Goal: Task Accomplishment & Management: Manage account settings

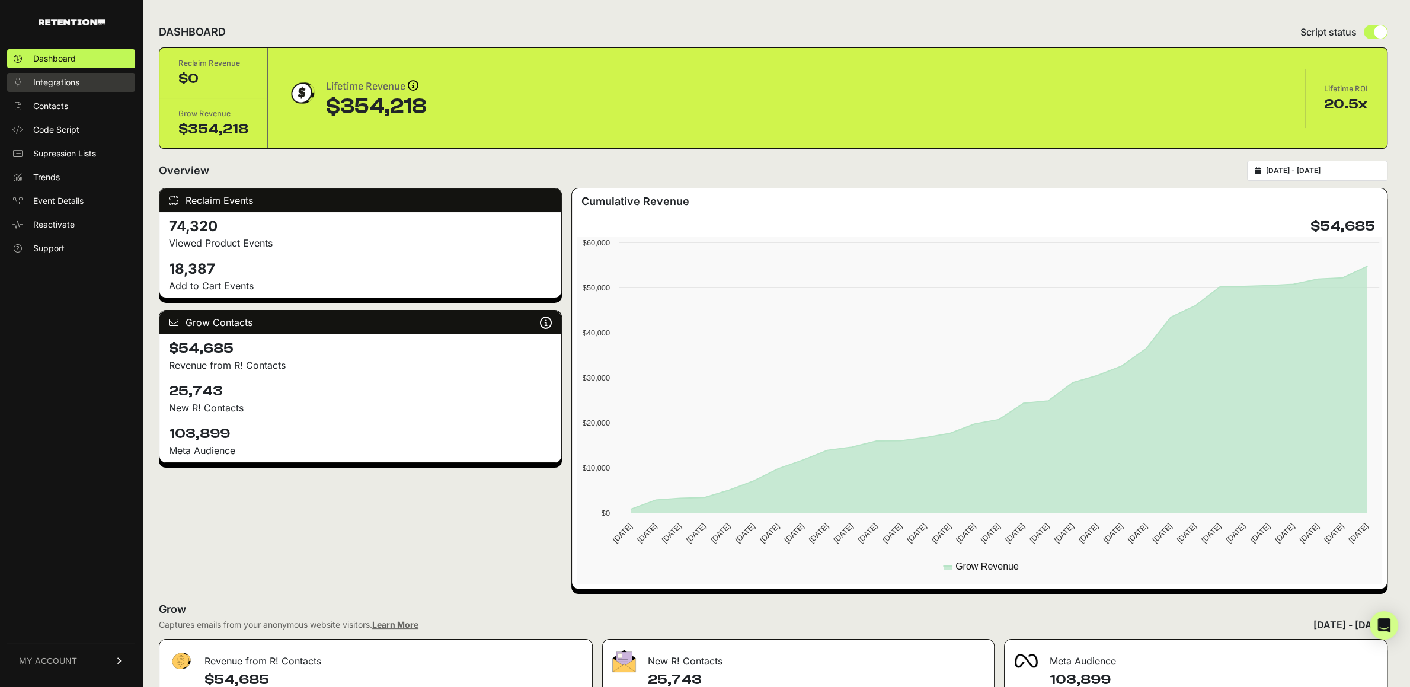
click at [59, 79] on span "Integrations" at bounding box center [56, 82] width 46 height 12
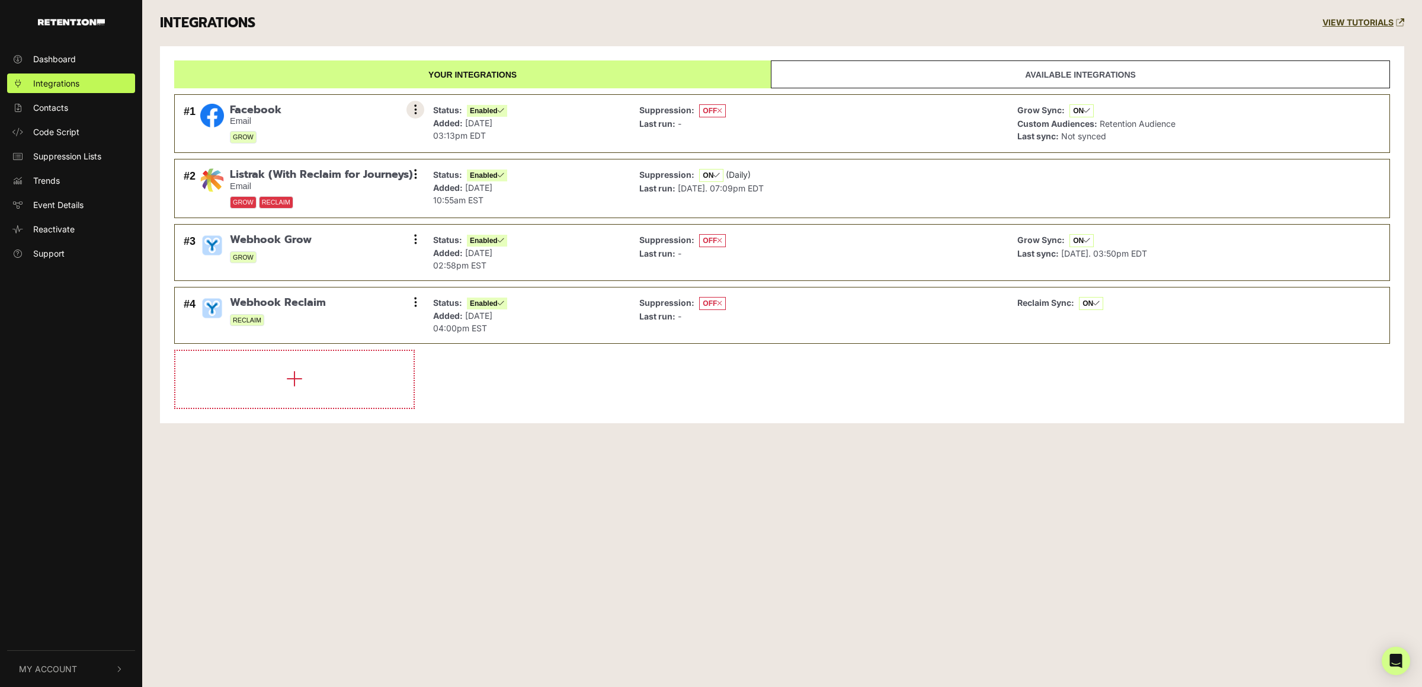
click at [418, 110] on button at bounding box center [416, 110] width 18 height 18
click at [331, 188] on link "Remove" at bounding box center [343, 188] width 113 height 27
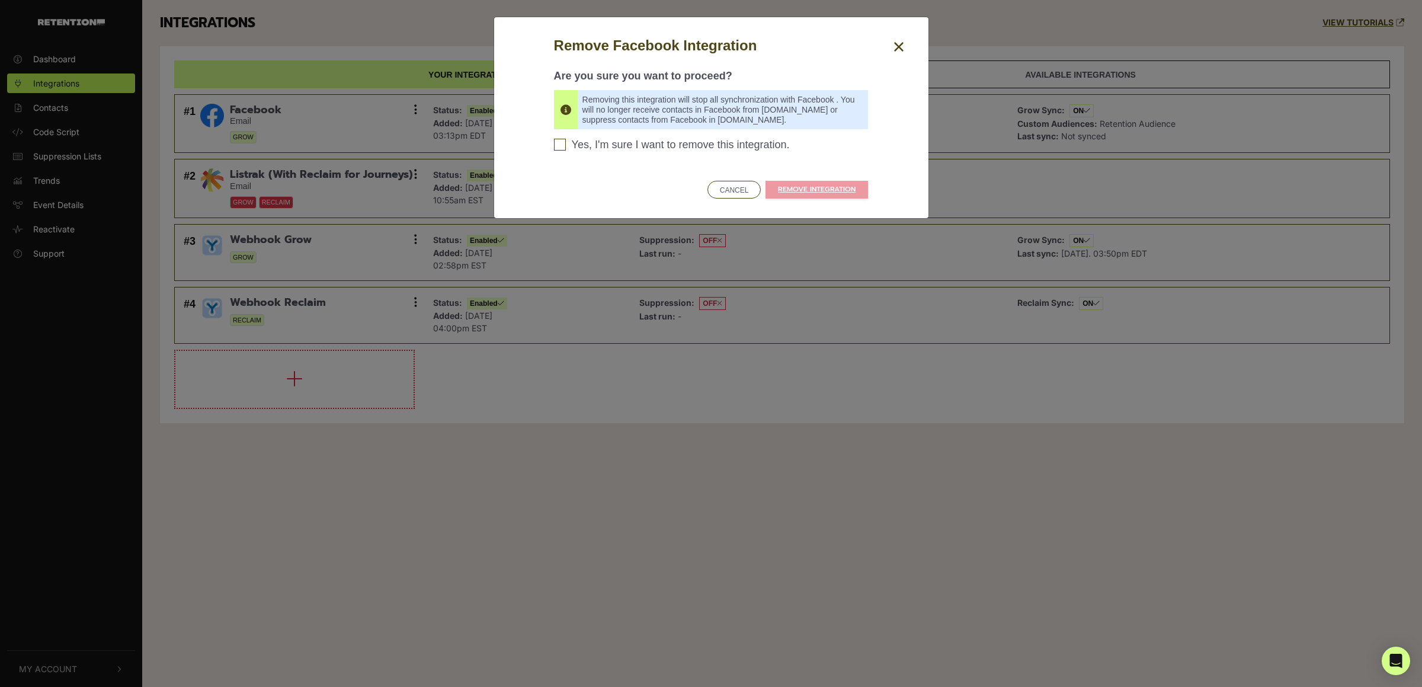
click at [658, 149] on span "Yes, I'm sure I want to remove this integration." at bounding box center [681, 145] width 218 height 13
click at [566, 149] on input "Yes, I'm sure I want to remove this integration. Please confirm to continue" at bounding box center [560, 145] width 12 height 12
checkbox input "true"
click at [805, 190] on link "REMOVE INTEGRATION" at bounding box center [817, 190] width 103 height 18
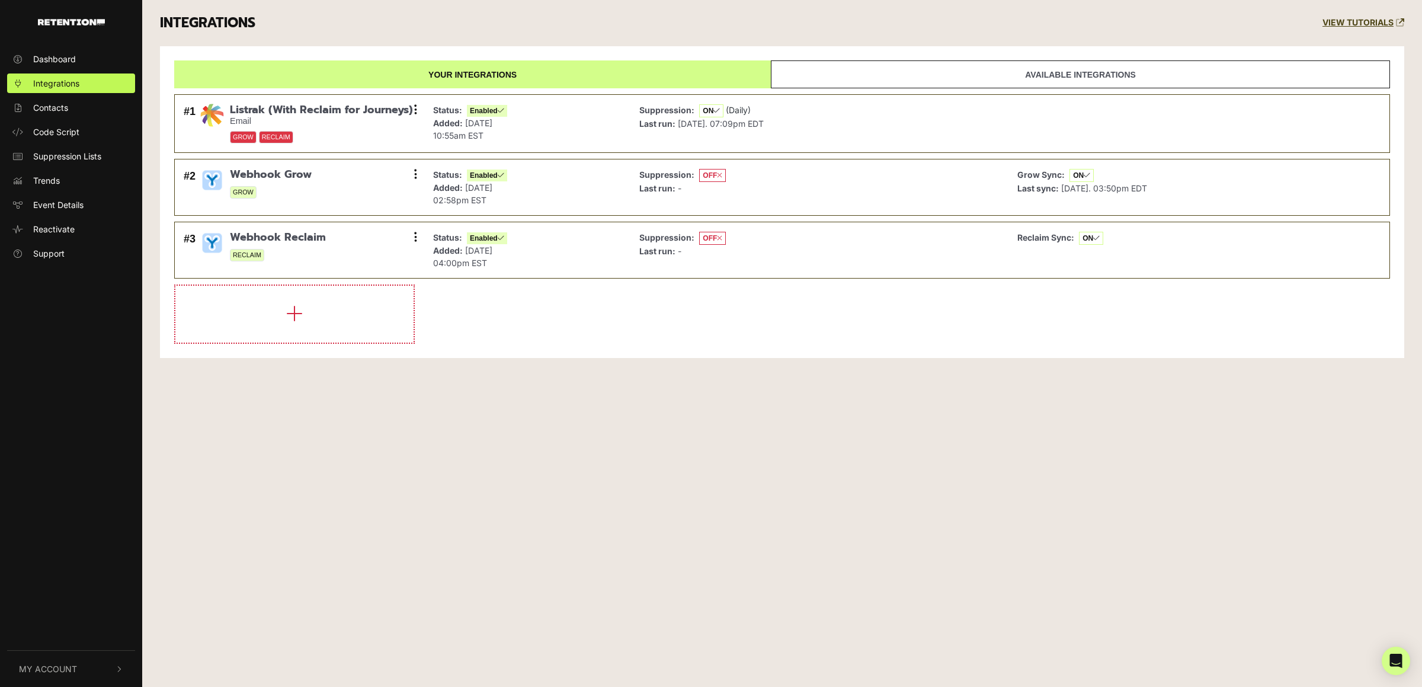
drag, startPoint x: 331, startPoint y: 446, endPoint x: 168, endPoint y: 82, distance: 398.7
click at [328, 444] on div "Dashboard Integrations Contacts Code Script Suppression Lists Trends Event Deta…" at bounding box center [711, 343] width 1422 height 687
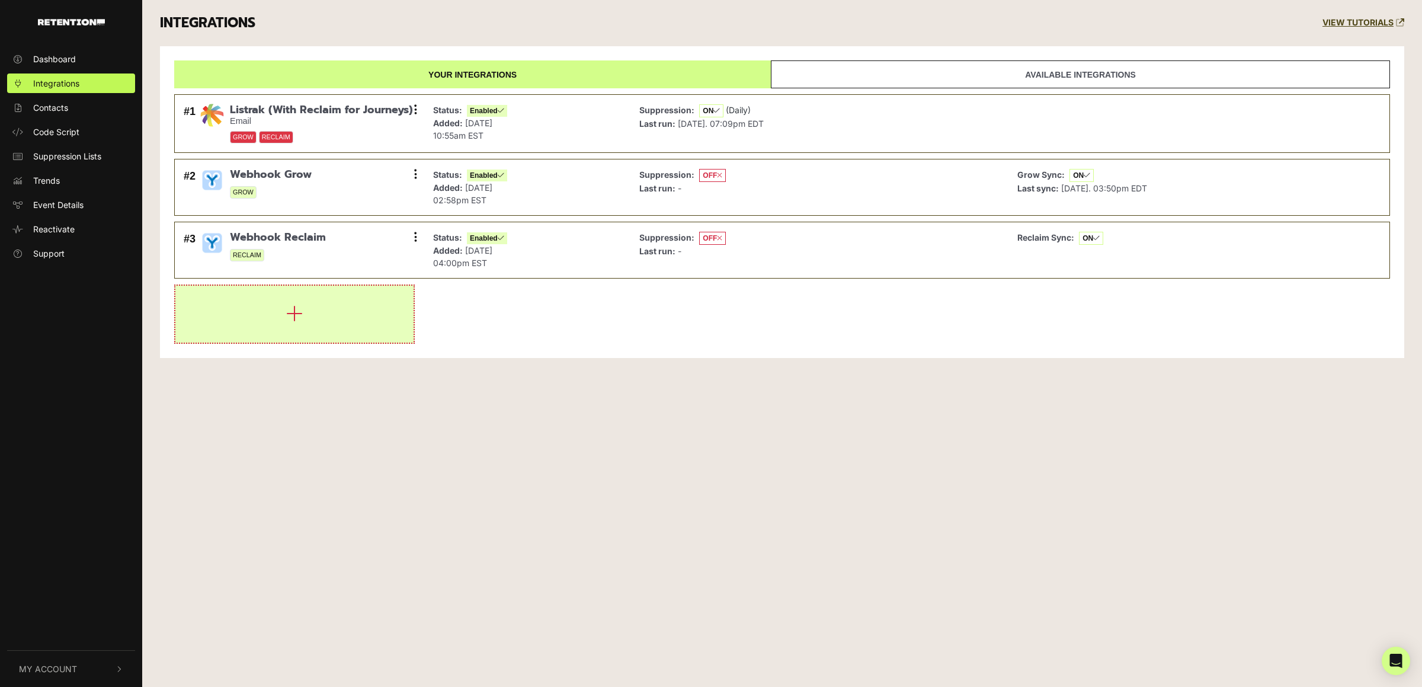
click at [305, 319] on button "button" at bounding box center [294, 314] width 238 height 57
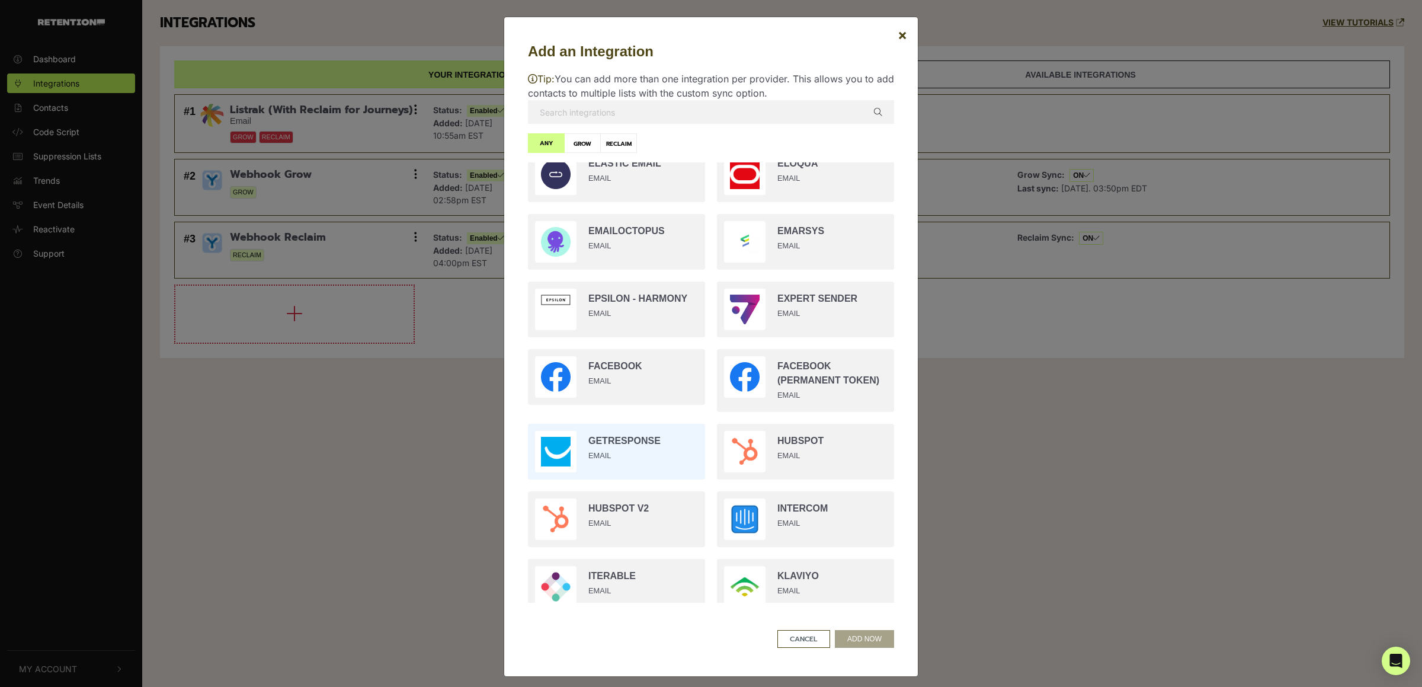
scroll to position [644, 0]
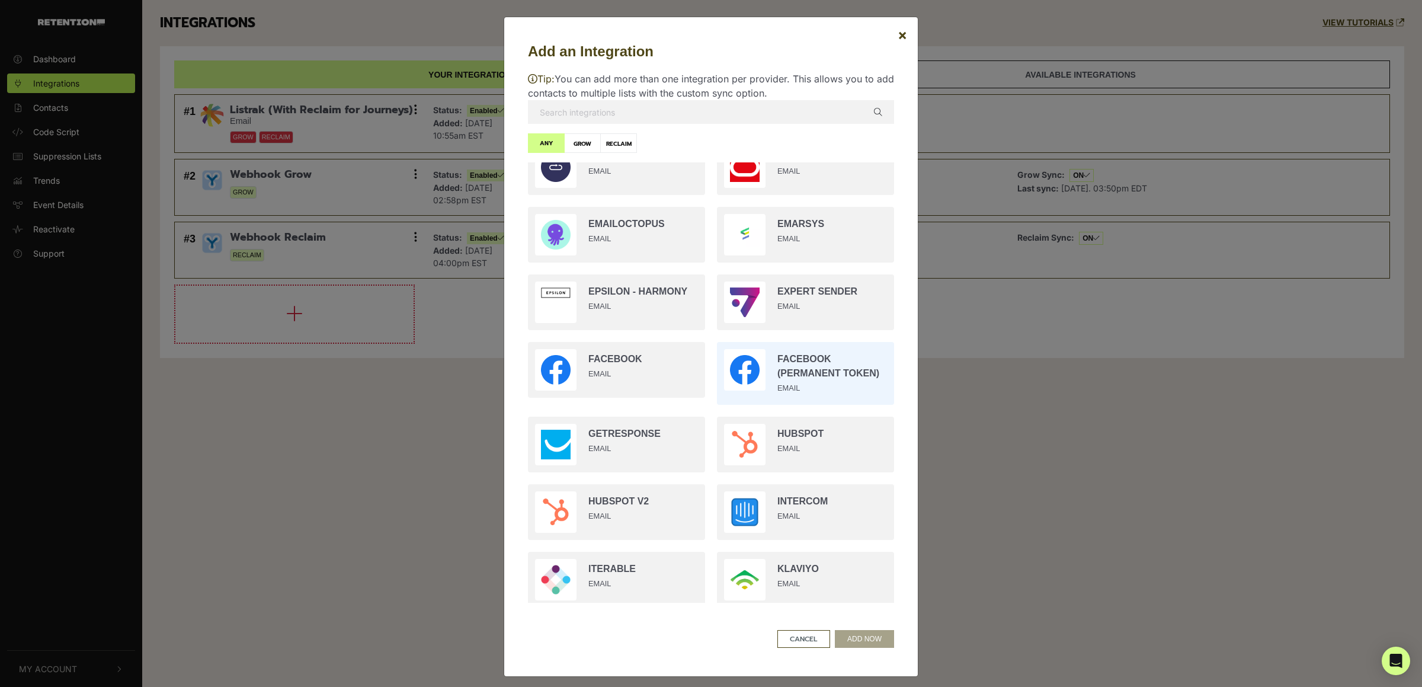
click at [818, 356] on input "radio" at bounding box center [805, 373] width 189 height 75
radio input "true"
click at [859, 634] on button "ADD NOW" at bounding box center [864, 639] width 59 height 18
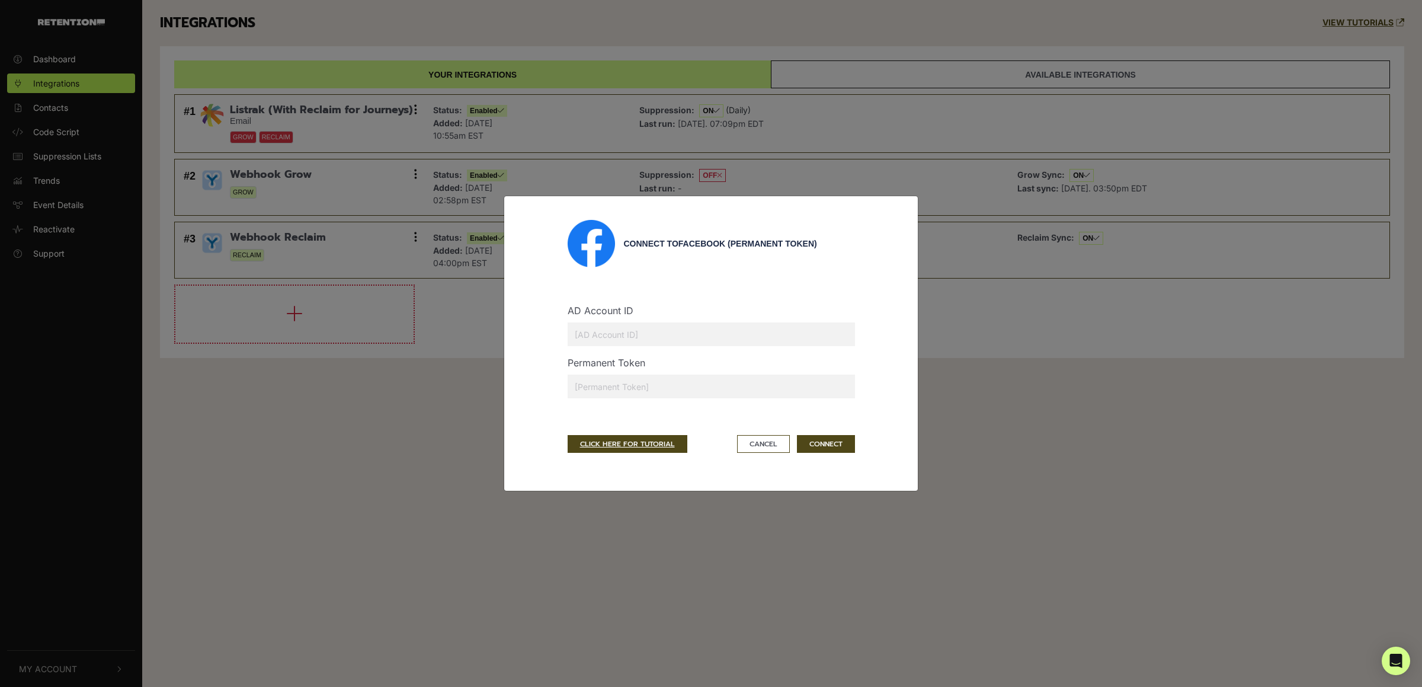
click at [624, 391] on input "text" at bounding box center [711, 387] width 287 height 24
paste input "EAAK1rlkOKegBPInTckHUcWWxT2fiLmK68gZAD4AjOeLb6ZCwacdcBptuTw5zve6wL6l2BYZBZAthH7…"
type input "EAAK1rlkOKegBPInTckHUcWWxT2fiLmK68gZAD4AjOeLb6ZCwacdcBptuTw5zve6wL6l2BYZBZAthH7…"
click at [643, 308] on div "AD Account ID" at bounding box center [711, 329] width 305 height 52
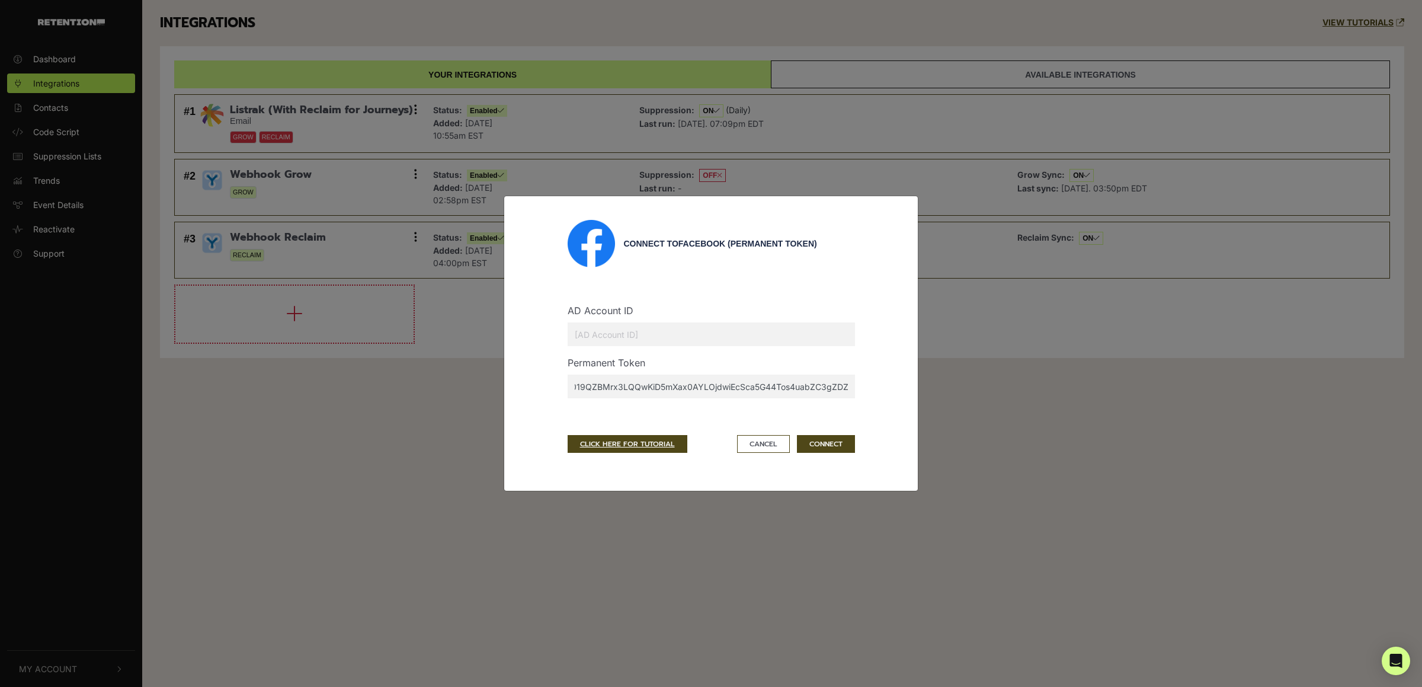
click at [651, 331] on input "text" at bounding box center [711, 334] width 287 height 24
type input "56593638"
click at [823, 445] on button "CONNECT" at bounding box center [826, 444] width 58 height 18
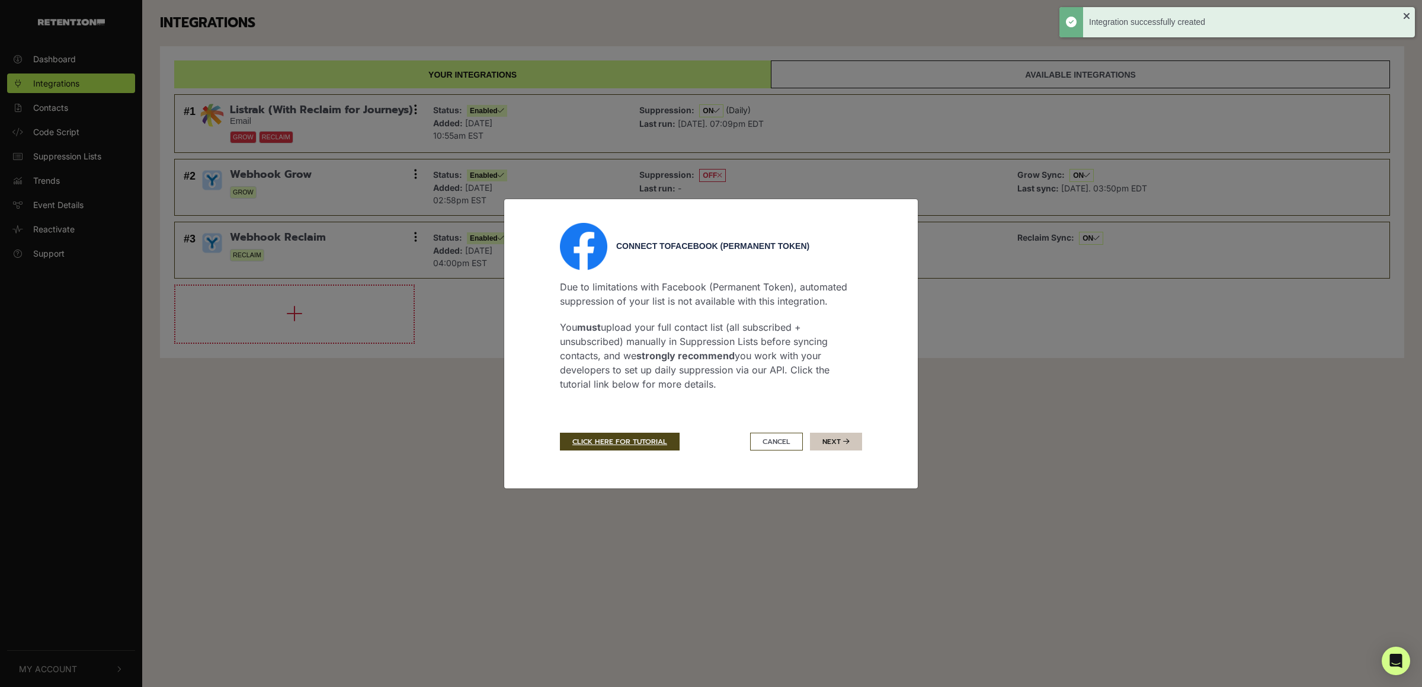
click at [850, 443] on button "Next" at bounding box center [836, 442] width 52 height 18
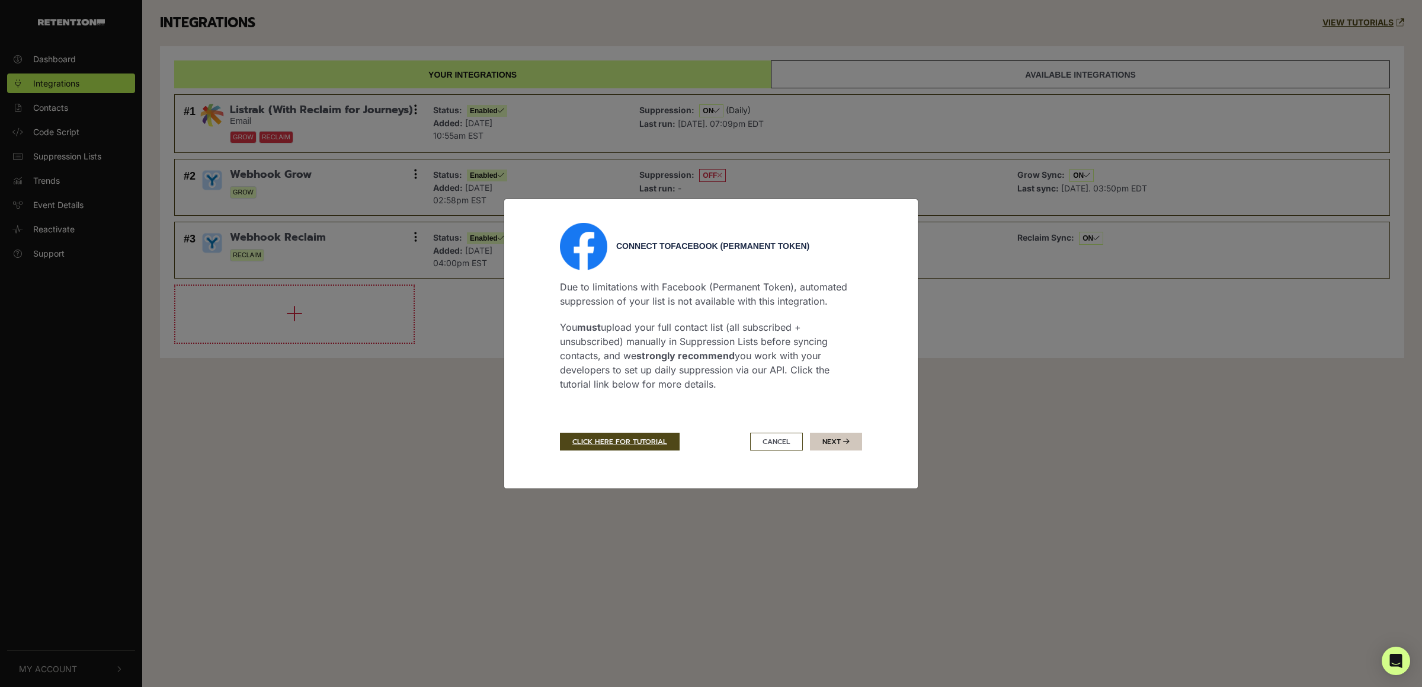
click at [842, 442] on button "Next" at bounding box center [836, 442] width 52 height 18
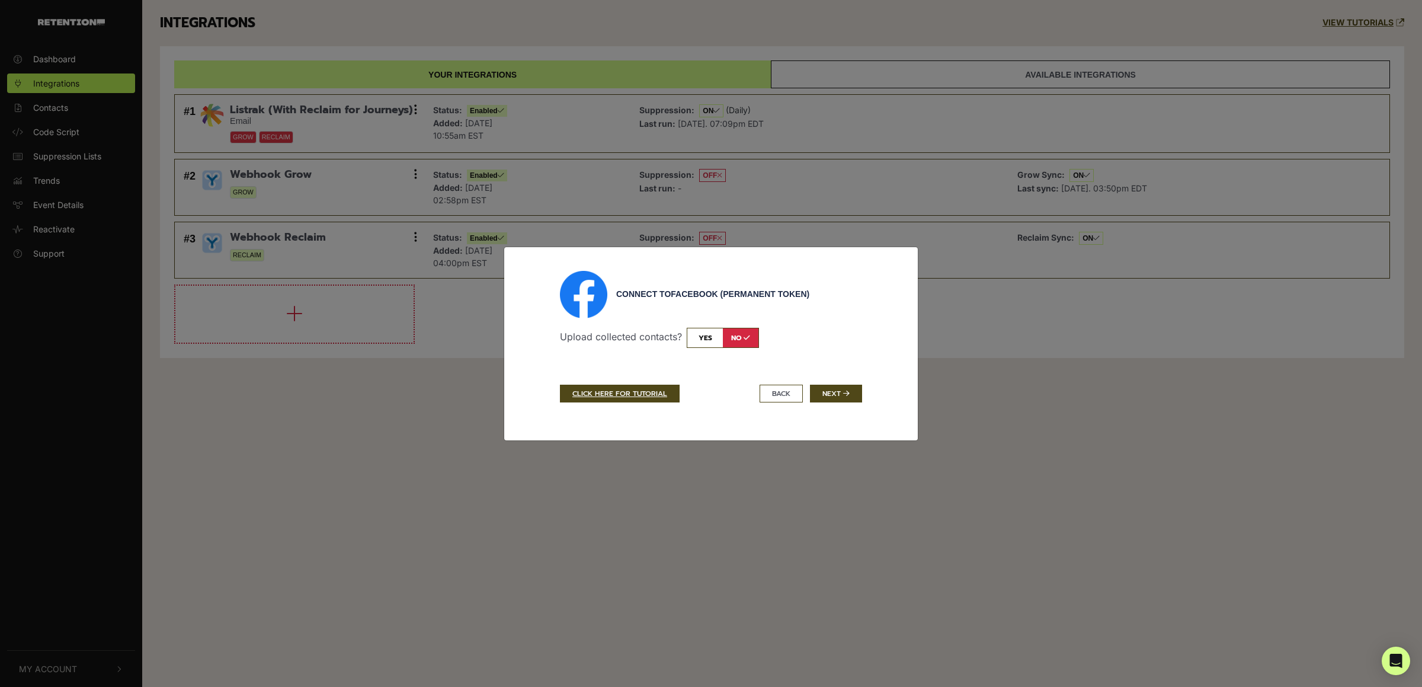
click at [707, 332] on input "checkbox" at bounding box center [723, 338] width 72 height 20
checkbox input "true"
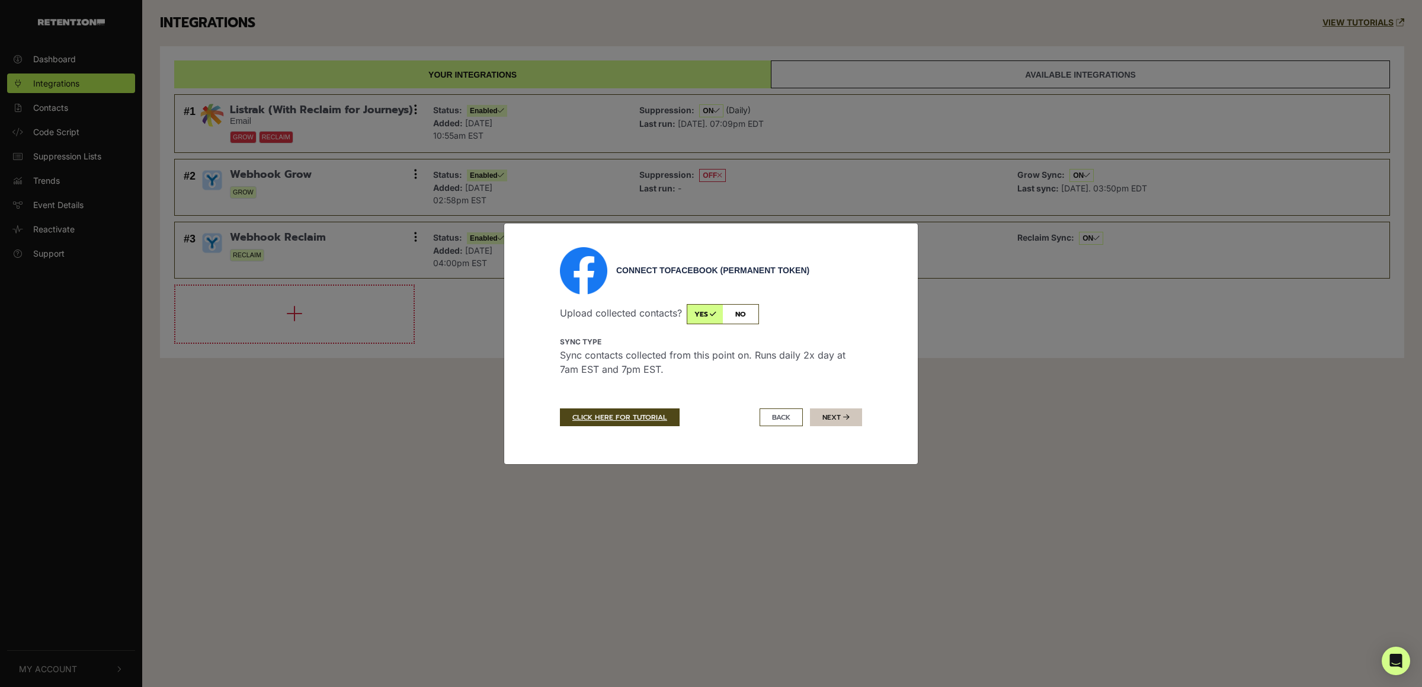
click at [842, 417] on button "Next" at bounding box center [836, 417] width 52 height 18
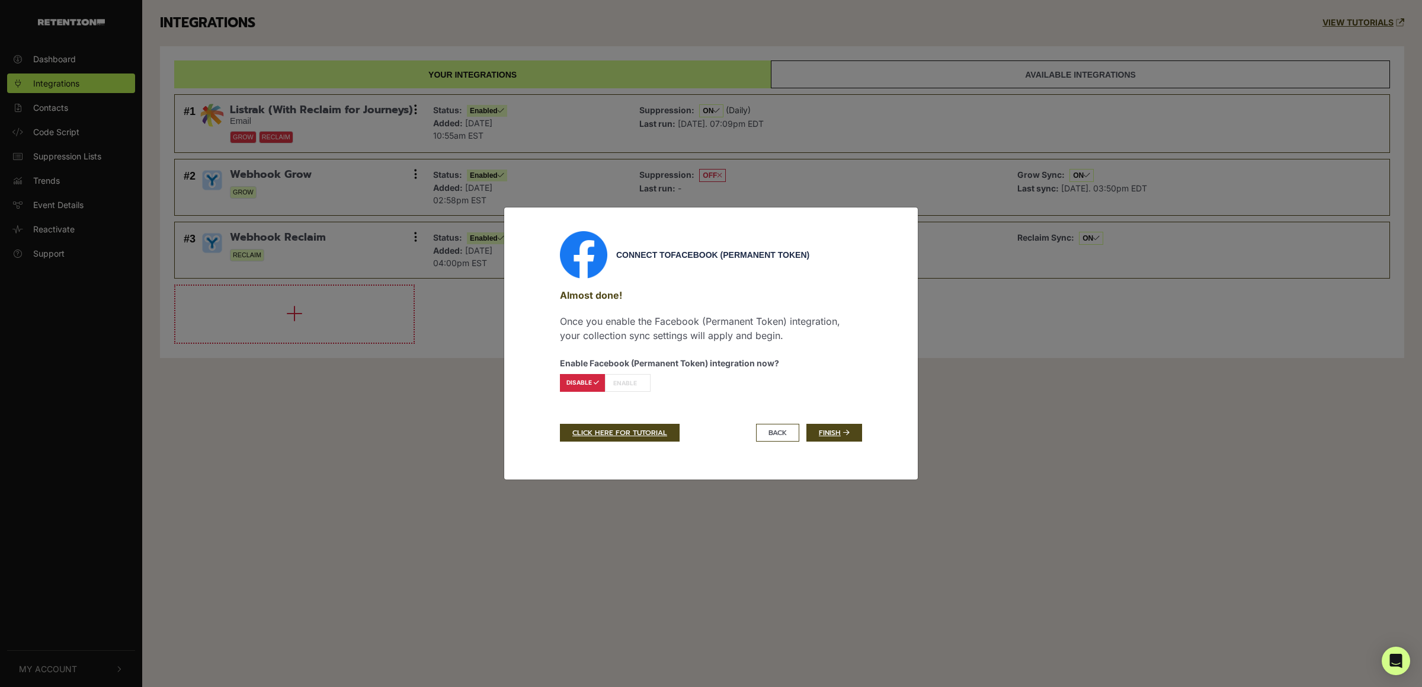
click at [629, 382] on label "ENABLE" at bounding box center [628, 383] width 46 height 18
click at [835, 432] on link "Finish" at bounding box center [835, 433] width 56 height 18
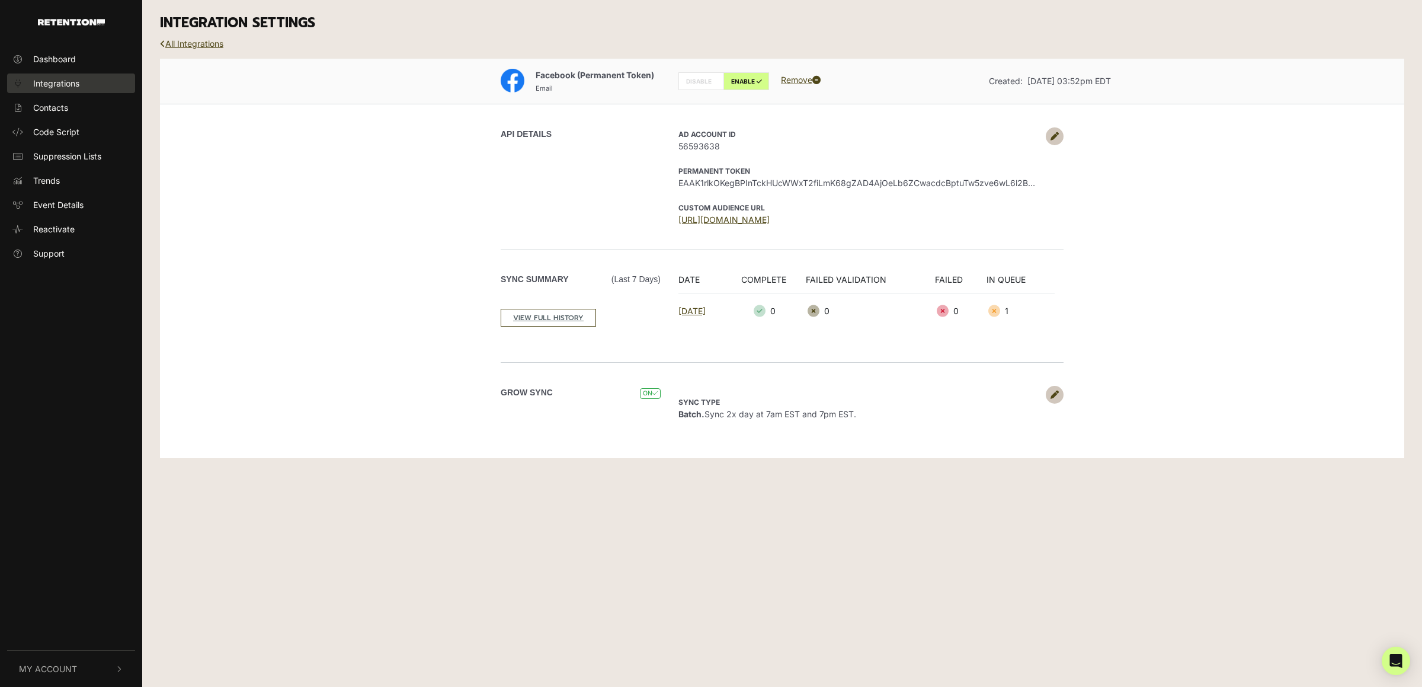
click at [56, 79] on span "Integrations" at bounding box center [56, 83] width 46 height 12
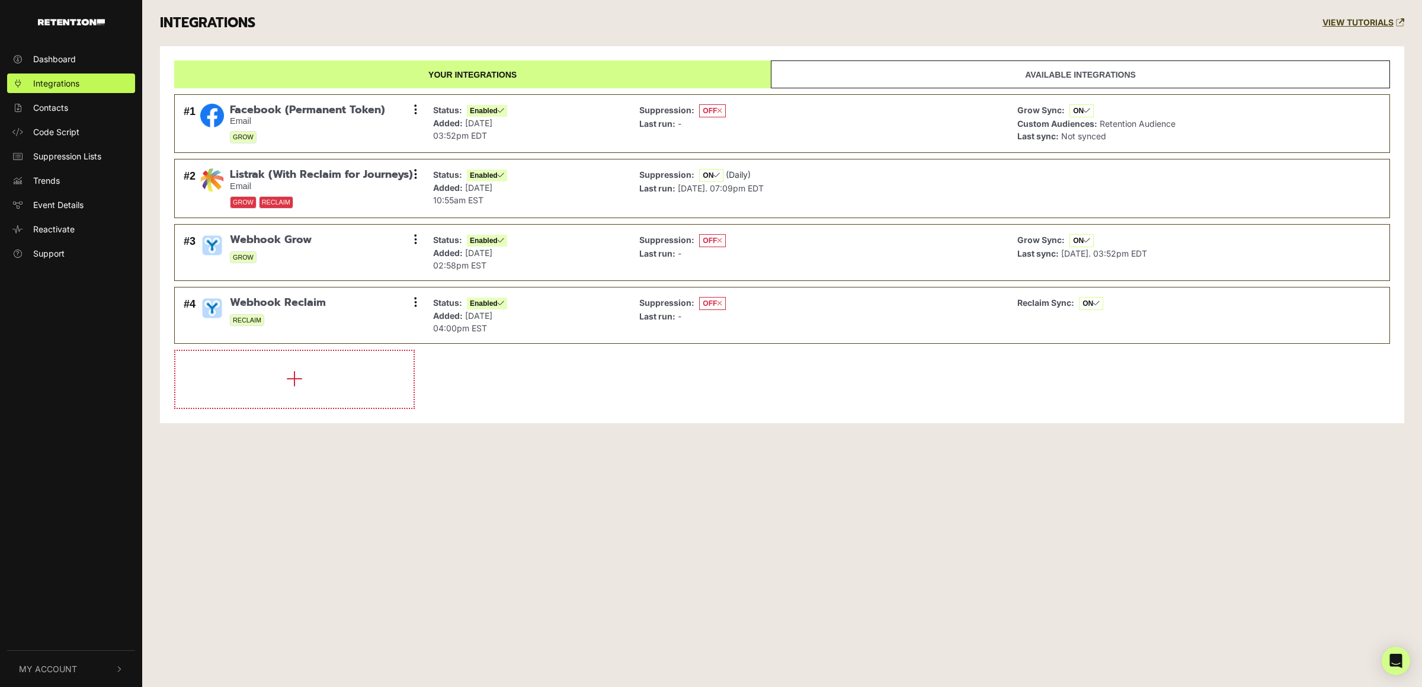
click at [922, 521] on div "Dashboard Integrations Contacts Code Script Suppression Lists Trends Event Deta…" at bounding box center [711, 343] width 1422 height 687
click at [729, 465] on div "Dashboard Integrations Contacts Code Script Suppression Lists Trends Event Deta…" at bounding box center [711, 343] width 1422 height 687
click at [338, 488] on div "Dashboard Integrations Contacts Code Script Suppression Lists Trends Event Deta…" at bounding box center [711, 343] width 1422 height 687
click at [474, 504] on div "Dashboard Integrations Contacts Code Script Suppression Lists Trends Event Deta…" at bounding box center [711, 343] width 1422 height 687
